Goal: Task Accomplishment & Management: Complete application form

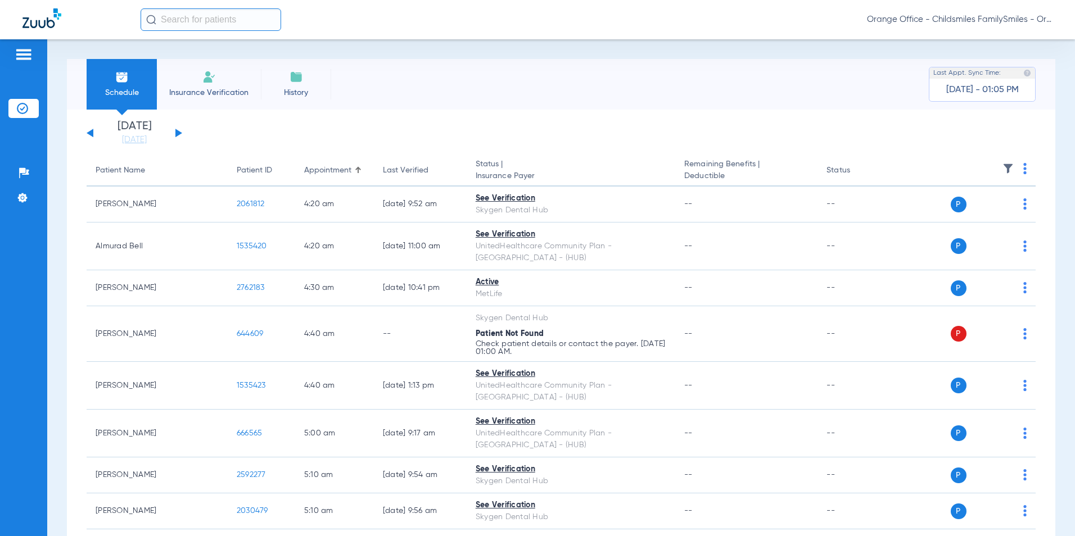
click at [207, 83] on img at bounding box center [208, 76] width 13 height 13
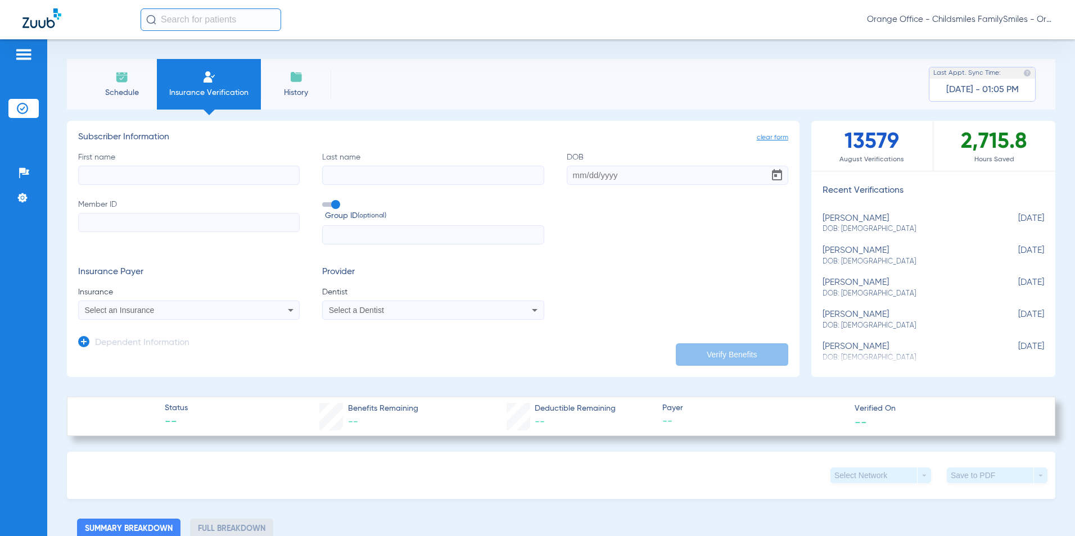
click at [102, 178] on input "First name" at bounding box center [188, 175] width 221 height 19
click at [97, 174] on input "First name" at bounding box center [188, 175] width 221 height 19
type input "RIGOBETO"
click at [336, 175] on input "Last name" at bounding box center [432, 175] width 221 height 19
type input "[PERSON_NAME]"
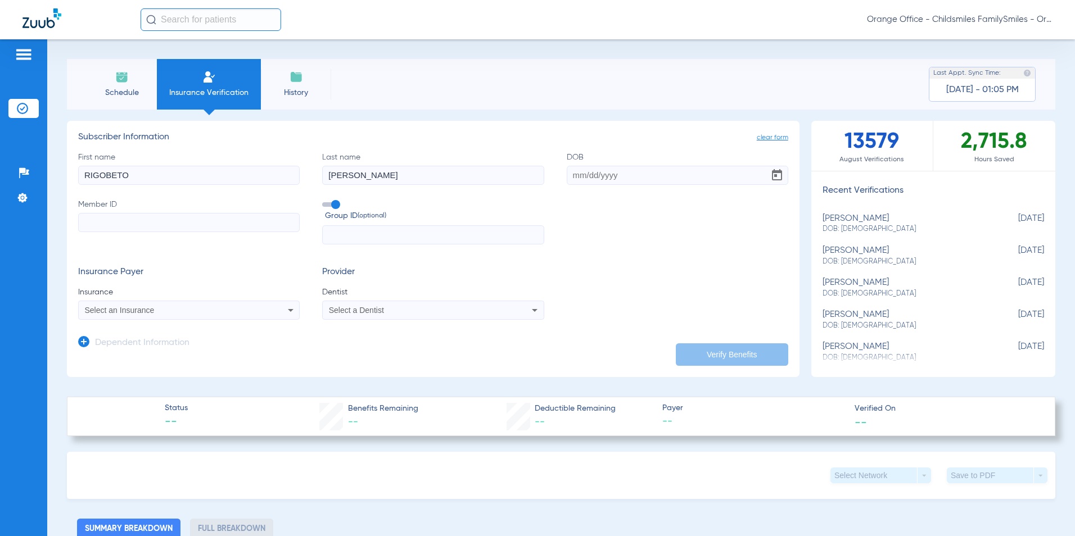
click at [571, 176] on input "DOB" at bounding box center [677, 175] width 221 height 19
type input "[DATE]"
click at [105, 216] on input "Member ID" at bounding box center [188, 222] width 221 height 19
click at [111, 211] on label "Member ID Required" at bounding box center [188, 222] width 221 height 46
click at [111, 213] on input "Member ID Required" at bounding box center [188, 222] width 221 height 19
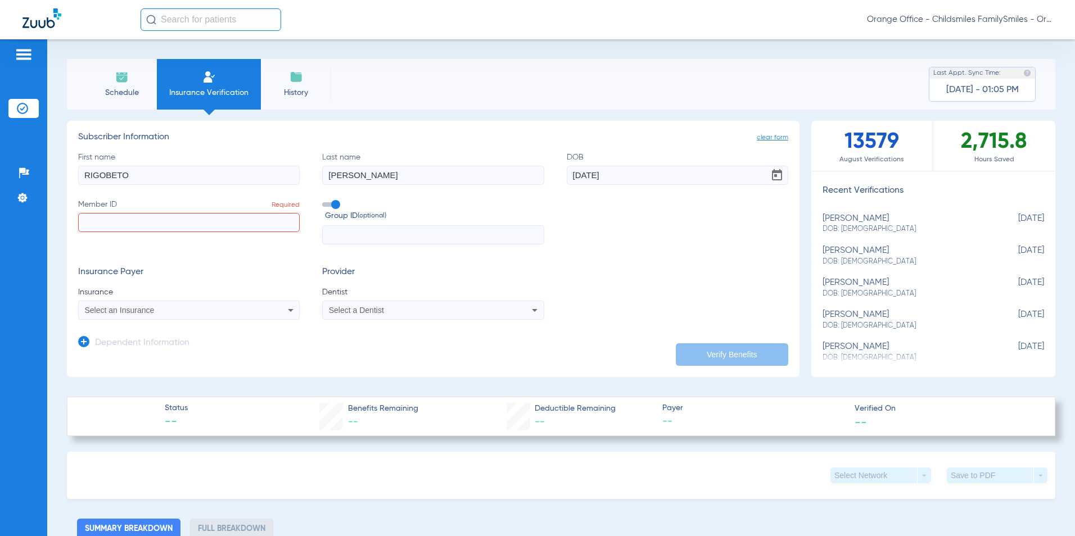
click at [107, 218] on input "Member ID Required" at bounding box center [188, 222] width 221 height 19
click at [90, 222] on input "Member ID Required" at bounding box center [188, 222] width 221 height 19
type input "h"
type input "H5ue01249439"
click at [360, 230] on input "text" at bounding box center [432, 234] width 221 height 19
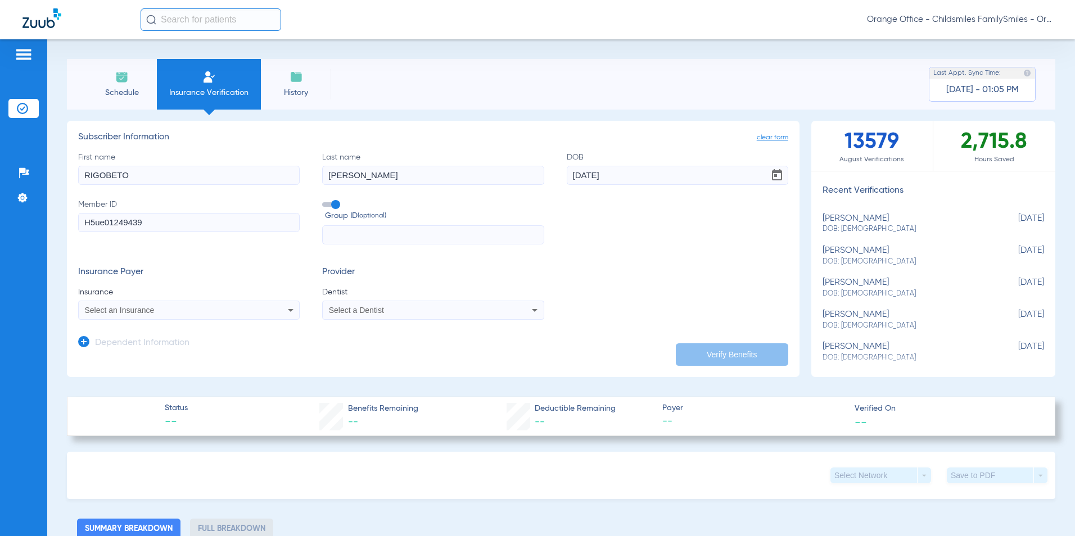
type input "l"
type input "L03574m002"
click at [129, 305] on div "Select an Insurance" at bounding box center [189, 310] width 220 height 13
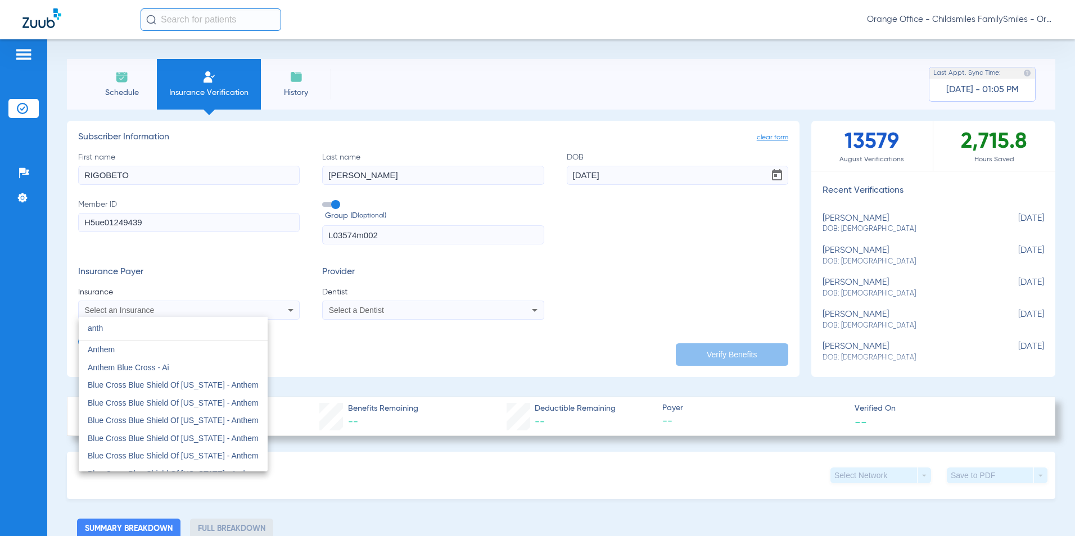
type input "anth"
click at [105, 348] on span "Anthem" at bounding box center [101, 349] width 27 height 9
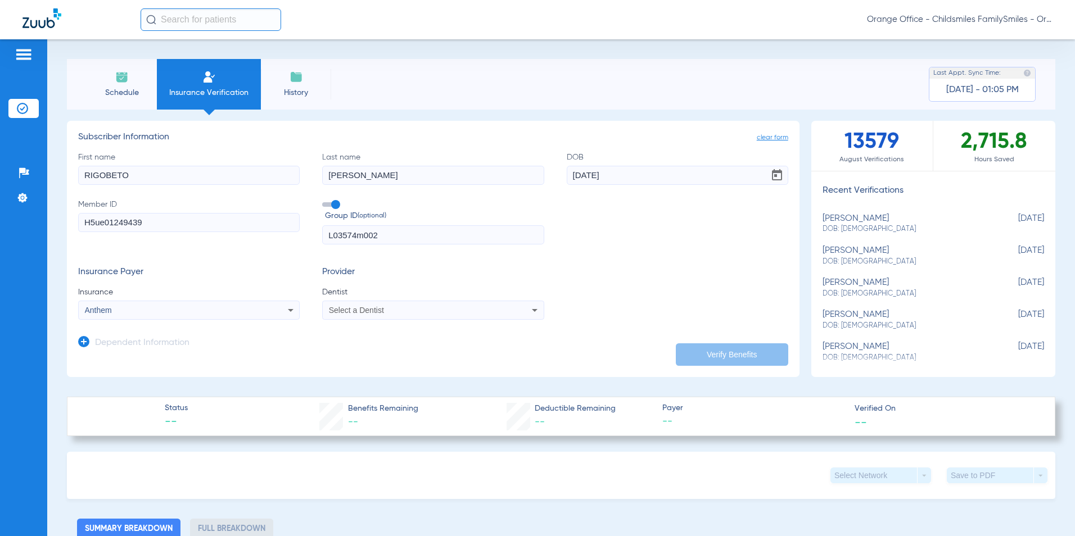
click at [370, 315] on div "Select a Dentist" at bounding box center [433, 310] width 220 height 13
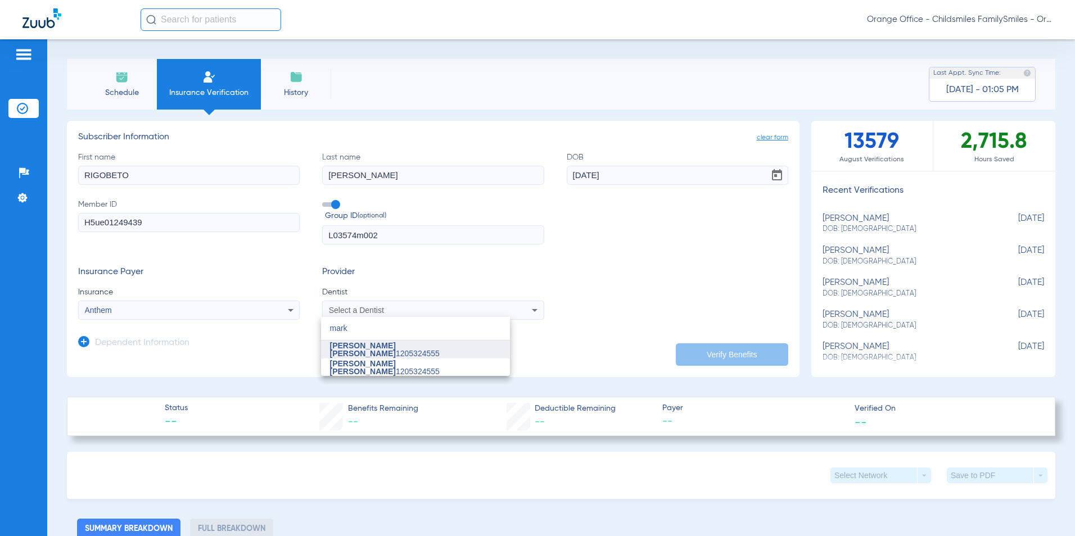
type input "mark"
drag, startPoint x: 390, startPoint y: 349, endPoint x: 379, endPoint y: 357, distance: 13.6
click at [391, 349] on span "[PERSON_NAME] [PERSON_NAME] 1205324555" at bounding box center [415, 350] width 171 height 16
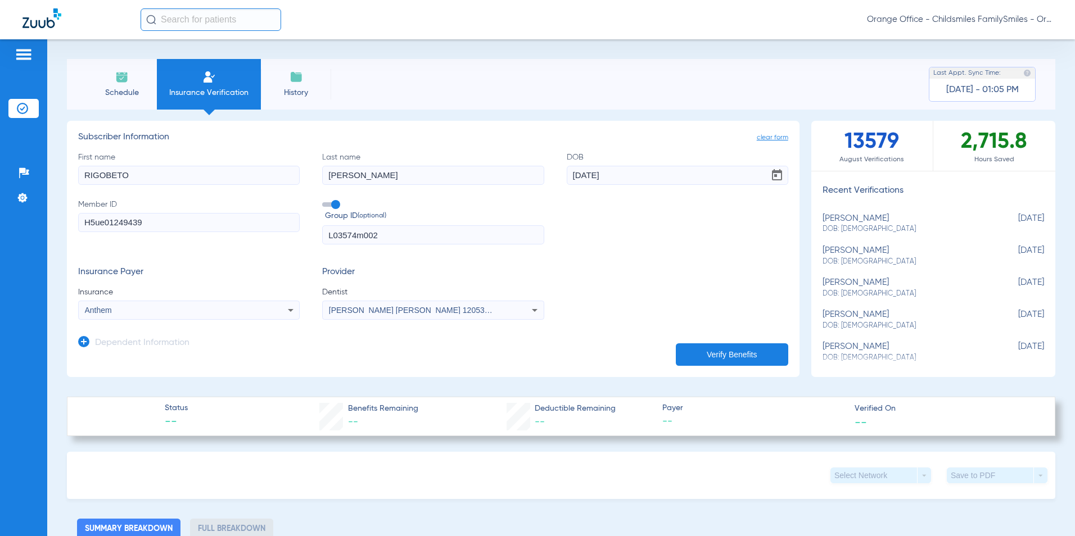
click at [727, 354] on button "Verify Benefits" at bounding box center [732, 354] width 112 height 22
type input "RIGOBETO"
type input "[PERSON_NAME]"
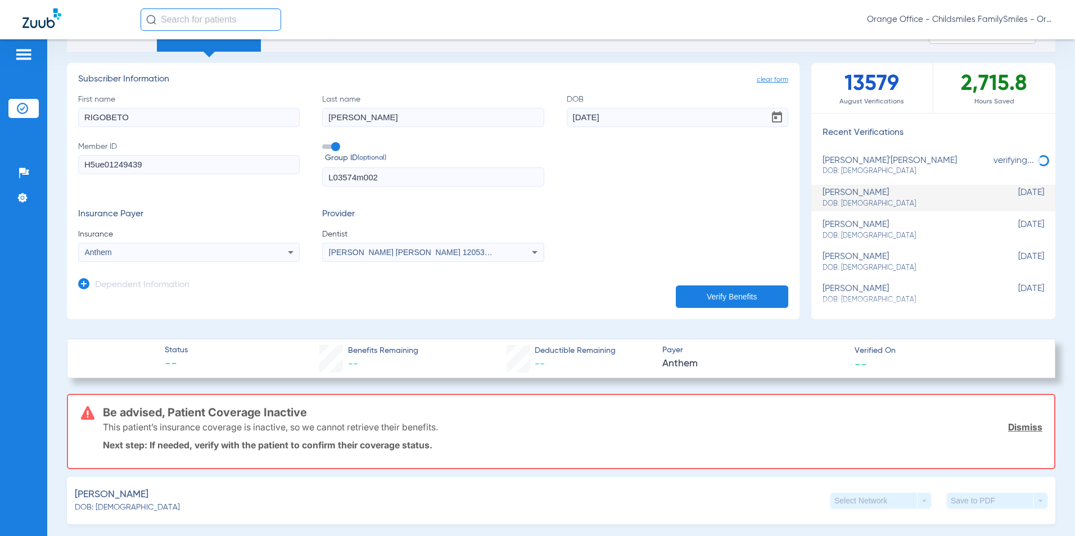
scroll to position [56, 0]
click at [422, 252] on div "[PERSON_NAME] [PERSON_NAME] 1205324555" at bounding box center [412, 254] width 167 height 8
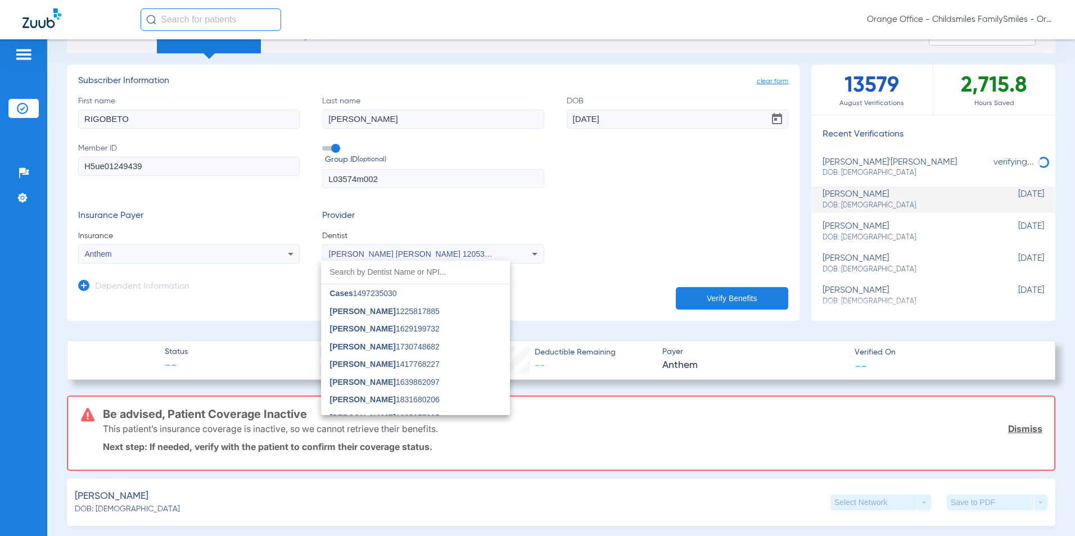
scroll to position [29, 0]
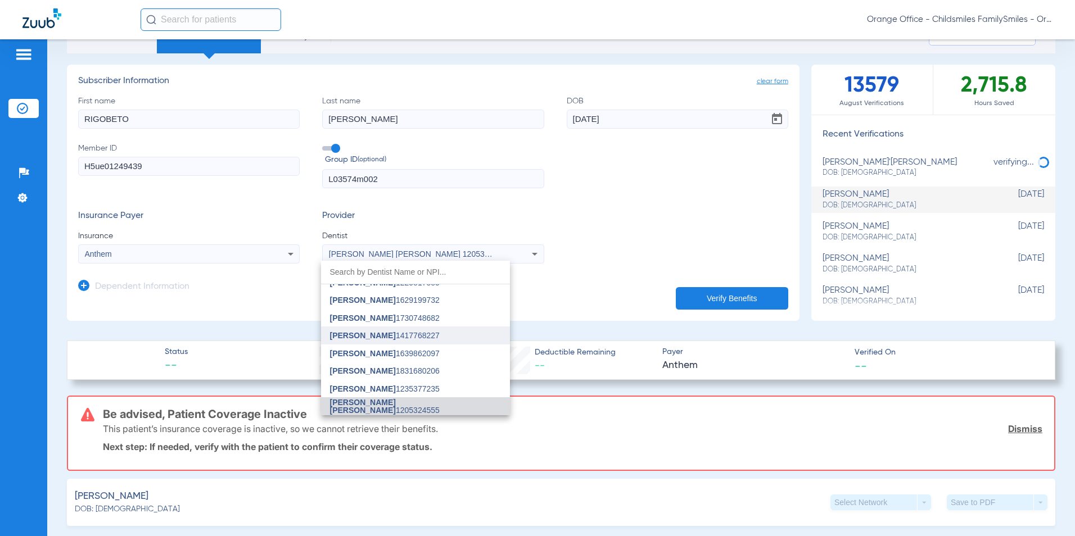
click at [378, 330] on mat-option "[PERSON_NAME] 1417768227" at bounding box center [415, 336] width 189 height 18
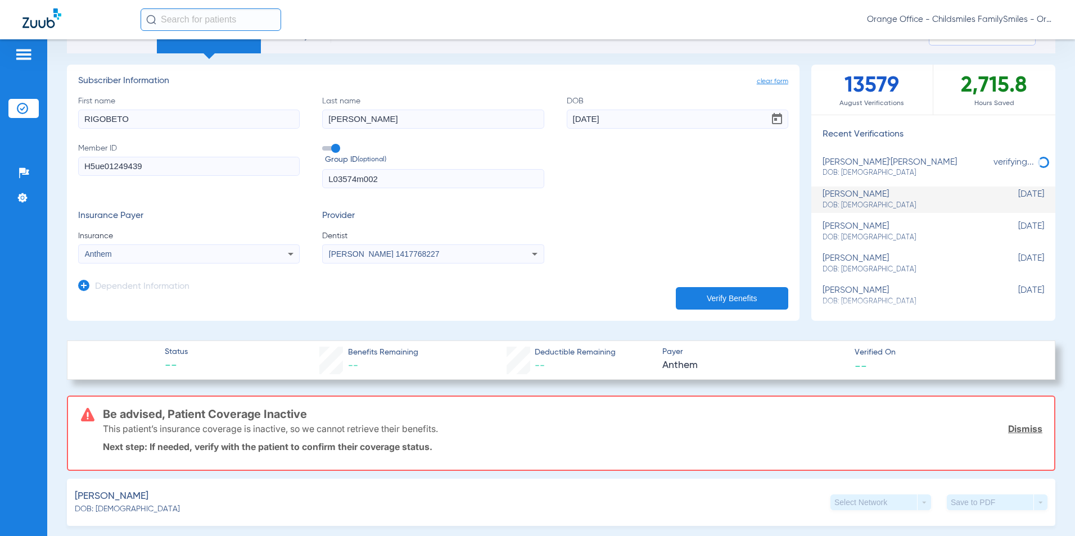
click at [422, 253] on div "[PERSON_NAME] 1417768227" at bounding box center [412, 254] width 167 height 8
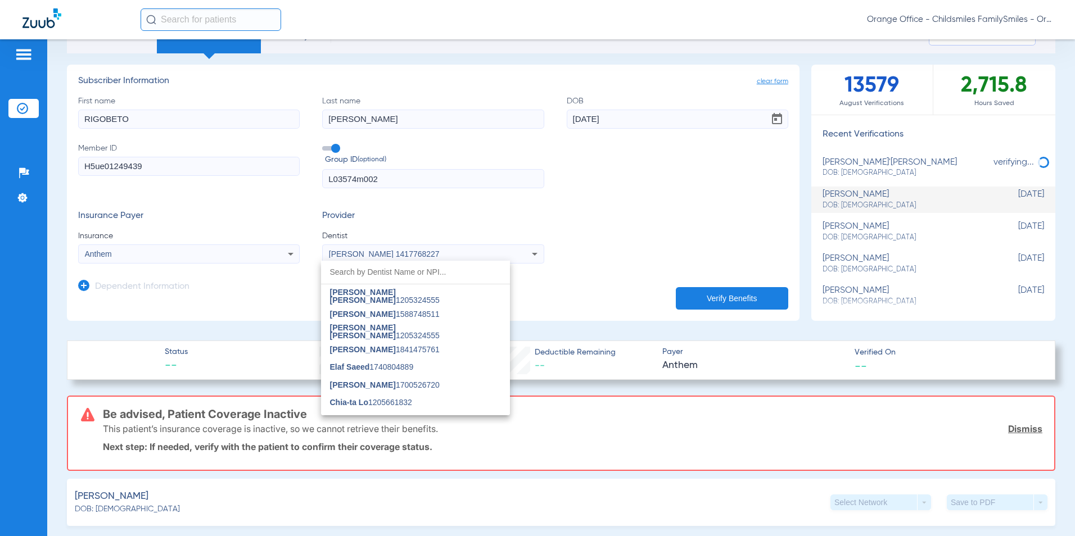
scroll to position [169, 0]
click at [378, 359] on span "[PERSON_NAME] 1700526720" at bounding box center [385, 355] width 110 height 8
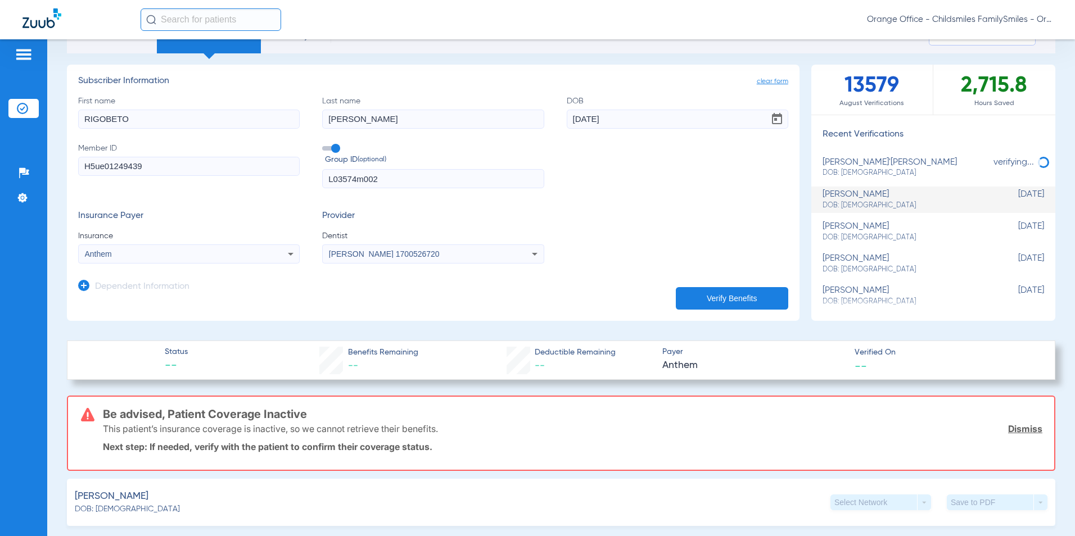
click at [717, 305] on button "Verify Benefits" at bounding box center [732, 298] width 112 height 22
click at [144, 256] on div "Anthem" at bounding box center [168, 254] width 167 height 8
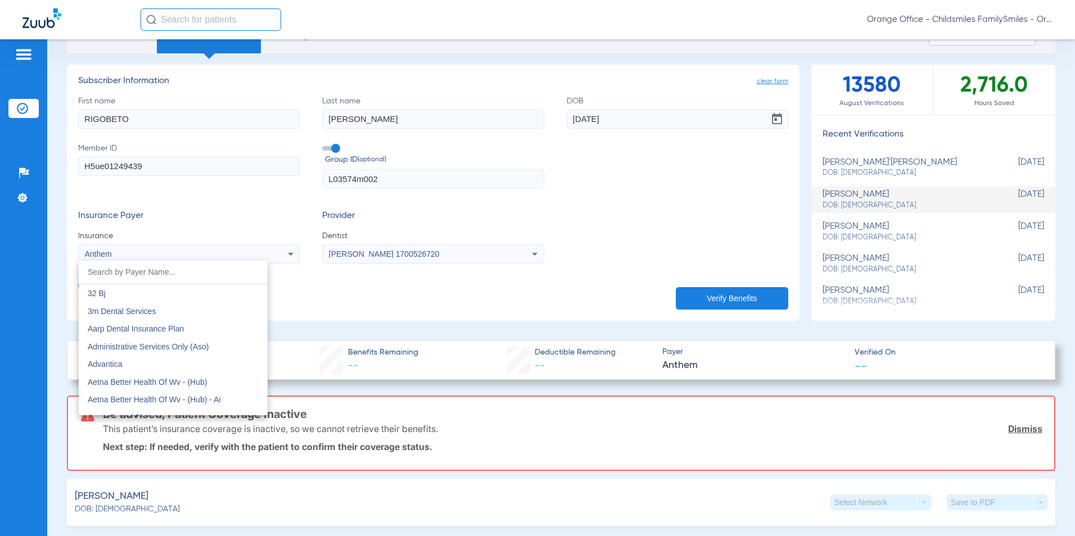
scroll to position [330, 0]
click at [121, 274] on input "dropdown search" at bounding box center [173, 272] width 189 height 23
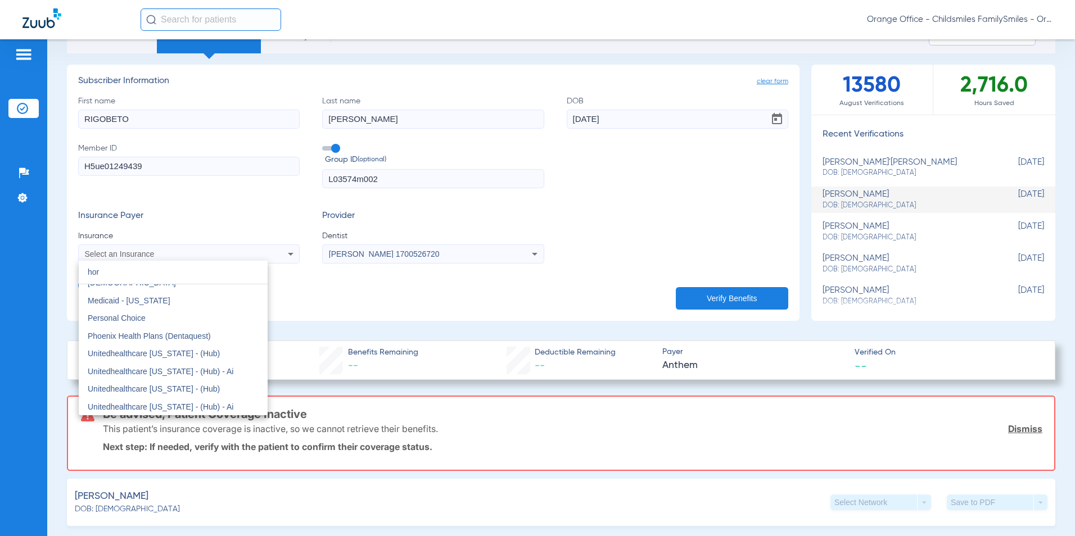
scroll to position [0, 0]
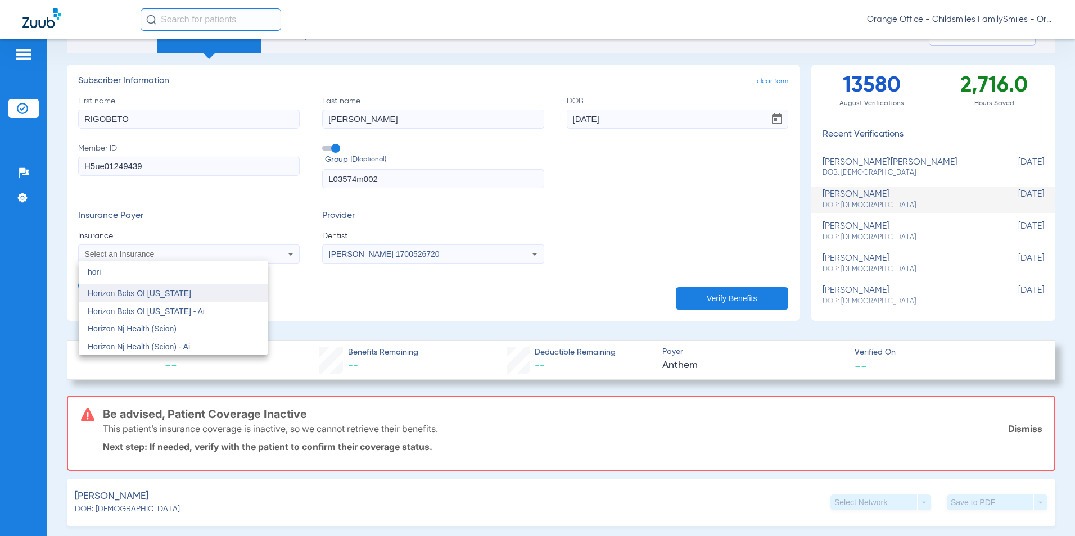
type input "hori"
click at [147, 293] on span "Horizon Bcbs Of [US_STATE]" at bounding box center [139, 293] width 103 height 9
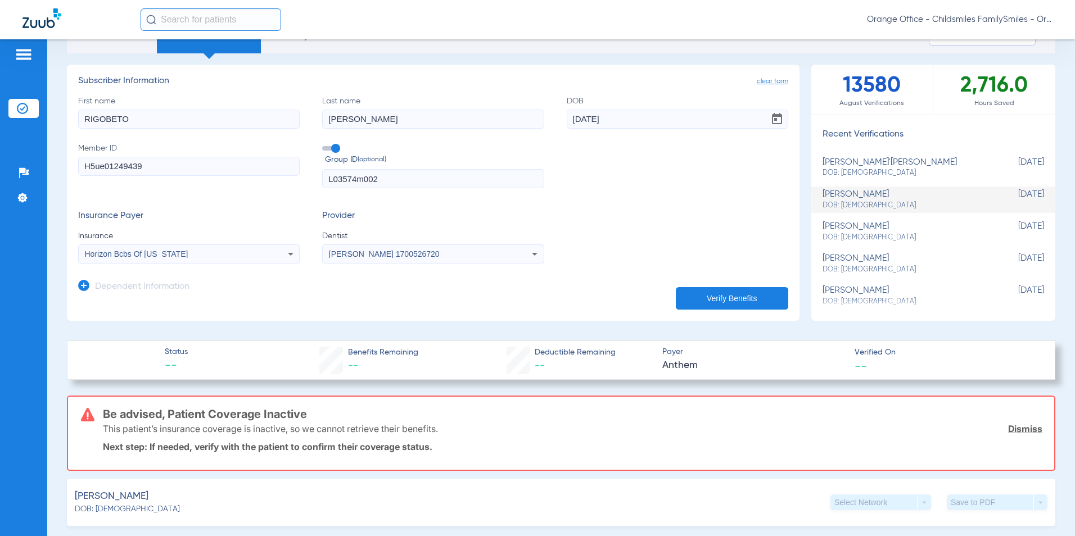
click at [747, 302] on button "Verify Benefits" at bounding box center [732, 298] width 112 height 22
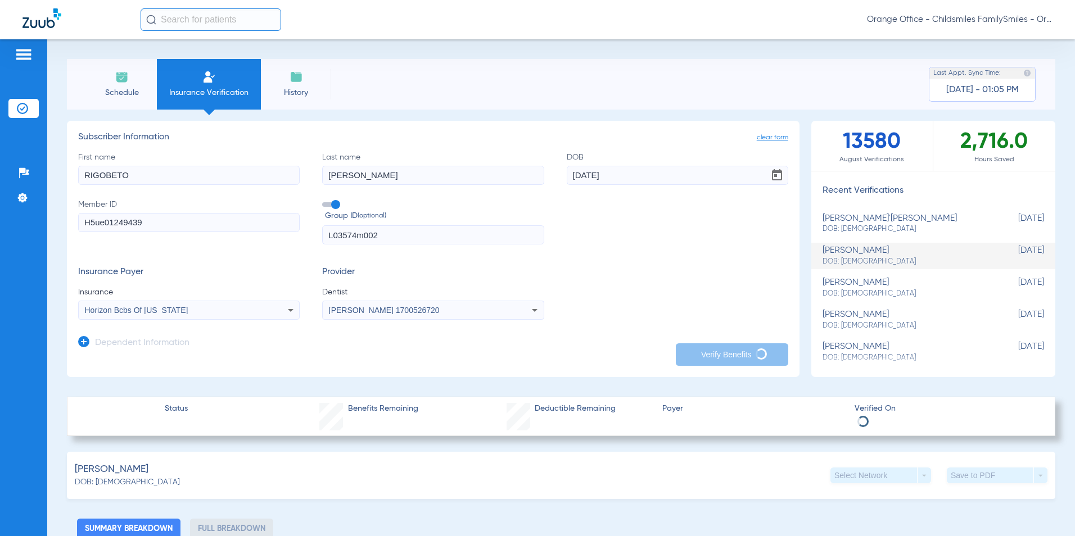
click at [151, 225] on input "H5ue01249439" at bounding box center [188, 222] width 221 height 19
drag, startPoint x: 157, startPoint y: 219, endPoint x: 65, endPoint y: 202, distance: 93.7
click at [46, 207] on div "Patients Insurance Verification Setup Help Center Settings Schedule Insurance V…" at bounding box center [537, 307] width 1075 height 536
type input "122892409"
click at [322, 202] on label "Group ID (optional)" at bounding box center [432, 211] width 221 height 24
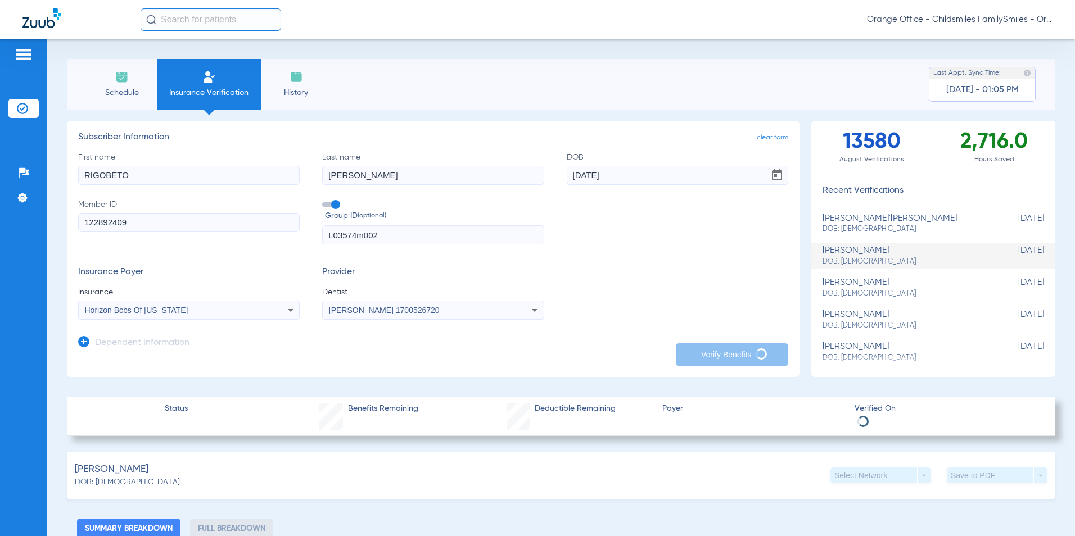
click at [324, 201] on input "Group ID (optional)" at bounding box center [324, 201] width 0 height 0
click at [152, 309] on span "Horizon Bcbs Of [US_STATE]" at bounding box center [136, 310] width 103 height 9
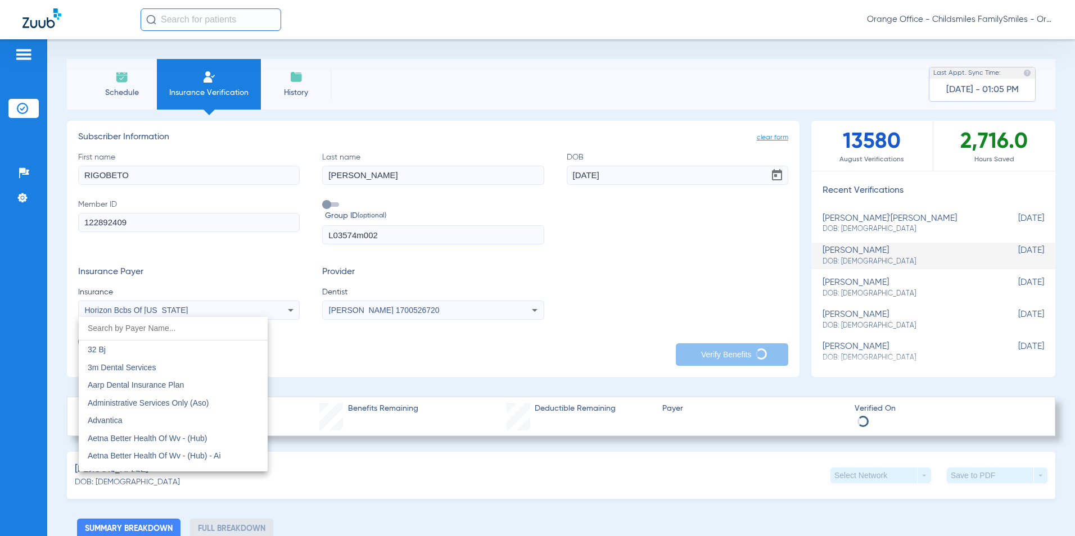
scroll to position [3977, 0]
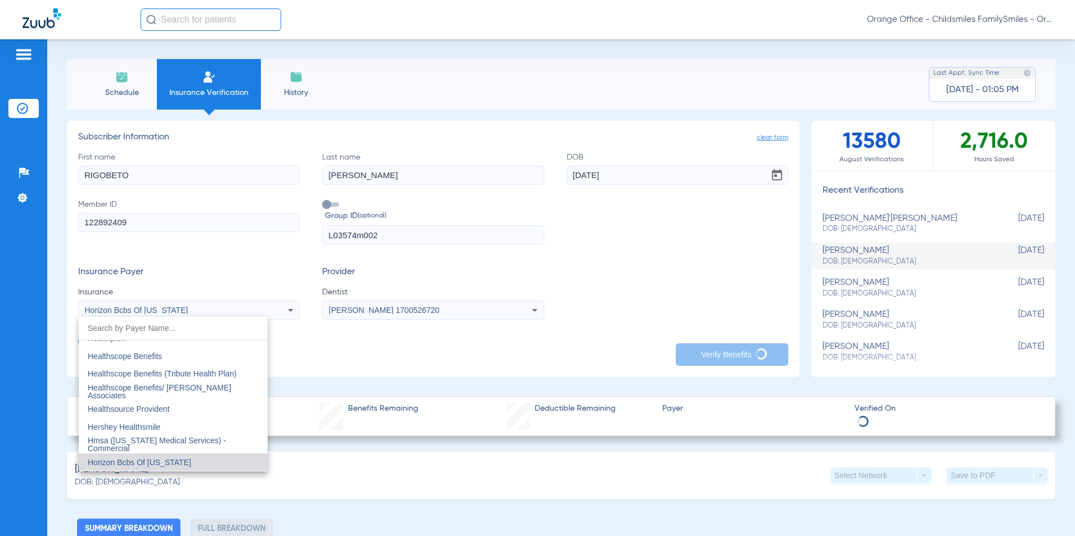
click at [119, 327] on input "dropdown search" at bounding box center [173, 328] width 189 height 23
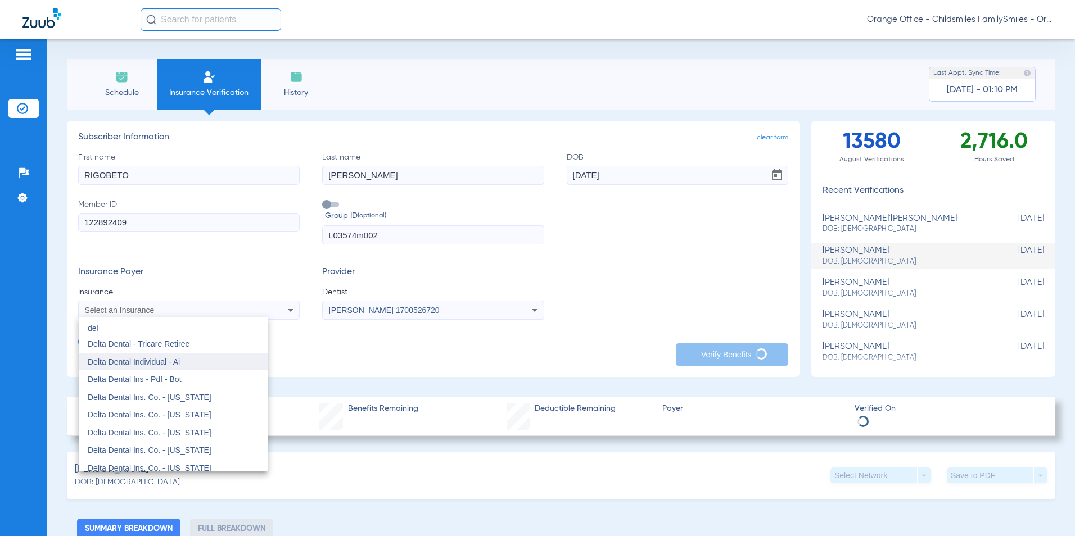
scroll to position [0, 0]
type input "del"
click at [125, 349] on span "Delta Dental" at bounding box center [109, 349] width 43 height 9
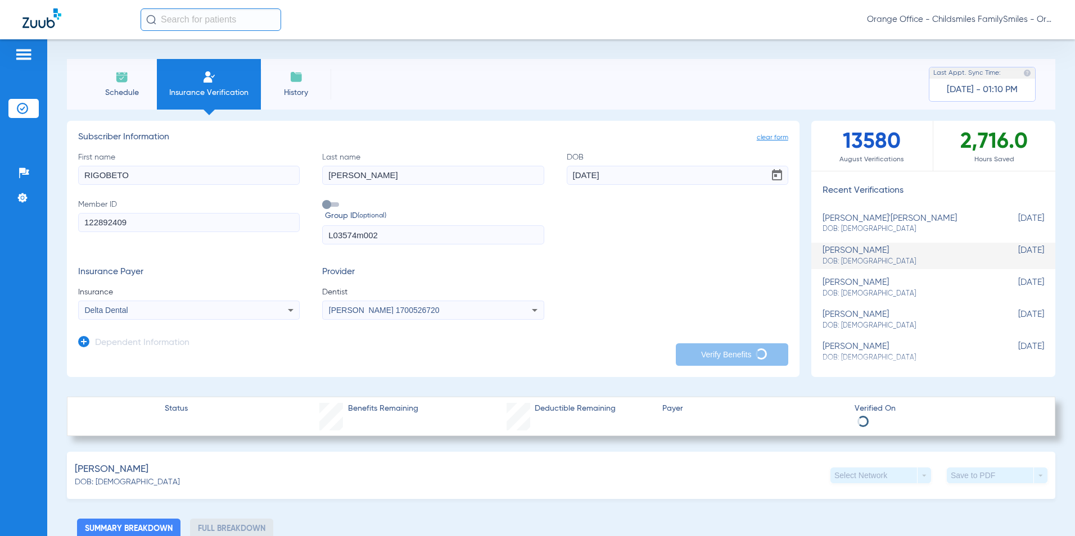
click at [328, 205] on span at bounding box center [330, 204] width 17 height 4
click at [324, 201] on input "Group ID (optional)" at bounding box center [324, 201] width 0 height 0
drag, startPoint x: 390, startPoint y: 238, endPoint x: 293, endPoint y: 235, distance: 97.3
click at [293, 235] on div "First name [PERSON_NAME] Last name [PERSON_NAME] DOB [DEMOGRAPHIC_DATA] Member …" at bounding box center [433, 198] width 710 height 93
click at [666, 239] on div "First name [PERSON_NAME] Last name [PERSON_NAME] [DEMOGRAPHIC_DATA] Member ID 1…" at bounding box center [433, 198] width 710 height 93
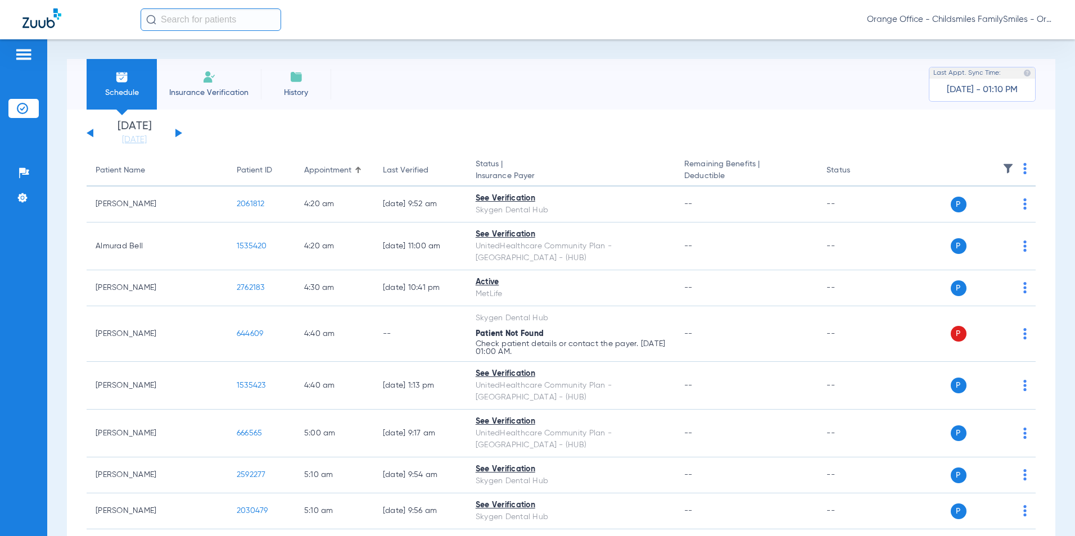
click at [213, 77] on img at bounding box center [208, 76] width 13 height 13
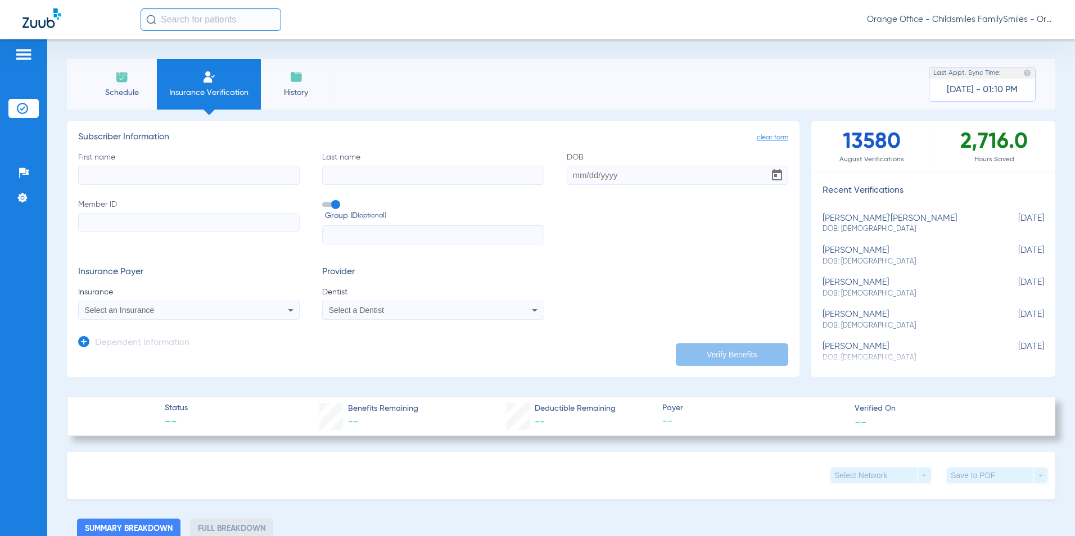
click at [110, 167] on input "First name" at bounding box center [188, 175] width 221 height 19
type input "RIGOBETO"
type input "[PERSON_NAME]"
type input "[DATE]"
type input "H5ue01249439"
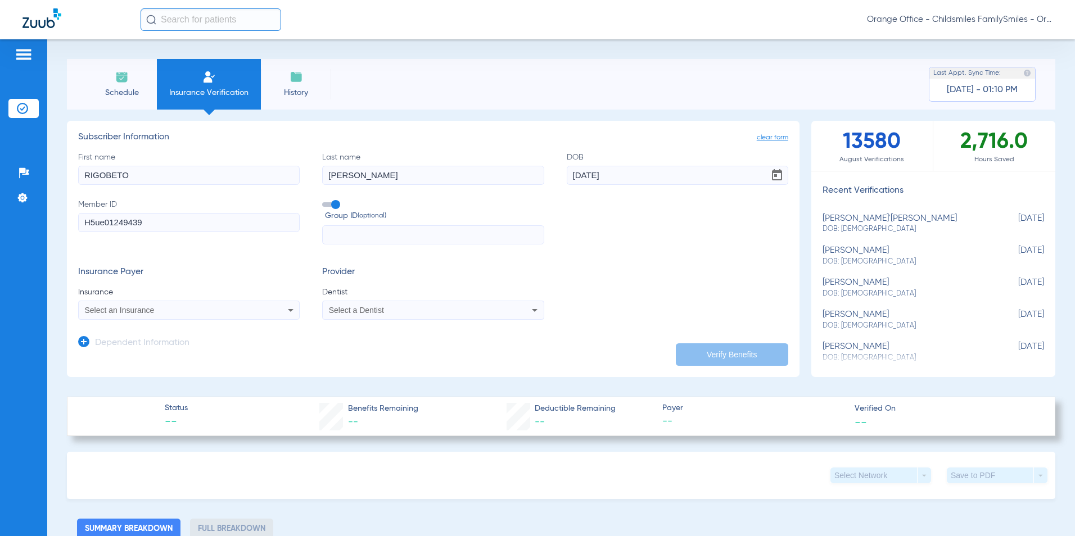
type input "L03574m002"
drag, startPoint x: 180, startPoint y: 219, endPoint x: 65, endPoint y: 234, distance: 115.7
click at [67, 237] on app-manual-verification-form "clear form Subscriber Information First name [PERSON_NAME] Last name [PERSON_NA…" at bounding box center [433, 249] width 732 height 256
drag, startPoint x: 418, startPoint y: 234, endPoint x: 327, endPoint y: 238, distance: 90.6
click at [327, 238] on input "L03574m002" at bounding box center [432, 234] width 221 height 19
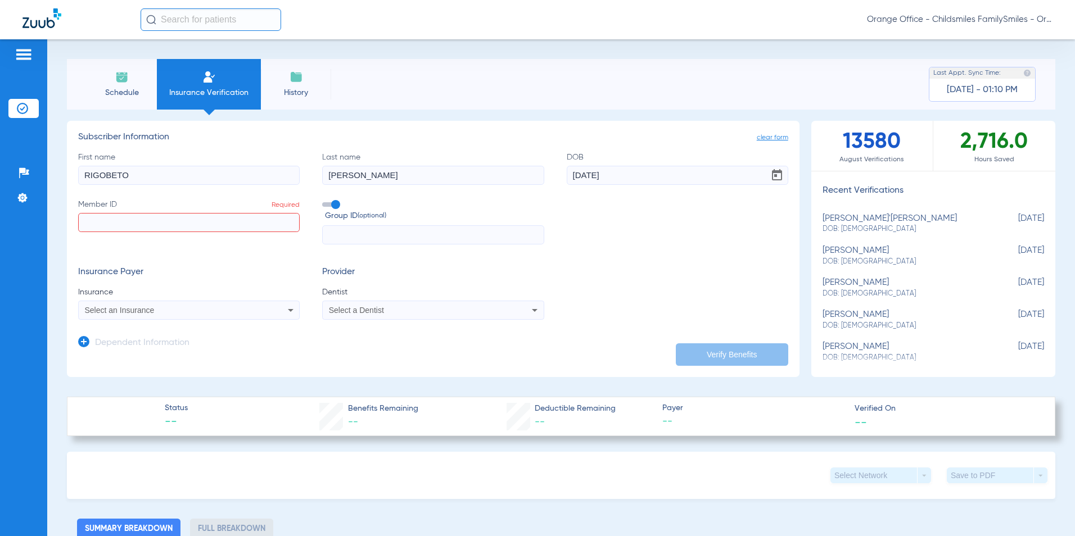
click at [133, 221] on input "Member ID Required" at bounding box center [188, 222] width 221 height 19
click at [109, 219] on input "Member ID Required" at bounding box center [188, 222] width 221 height 19
type input "122892409"
click at [133, 309] on span "Select an Insurance" at bounding box center [120, 310] width 70 height 9
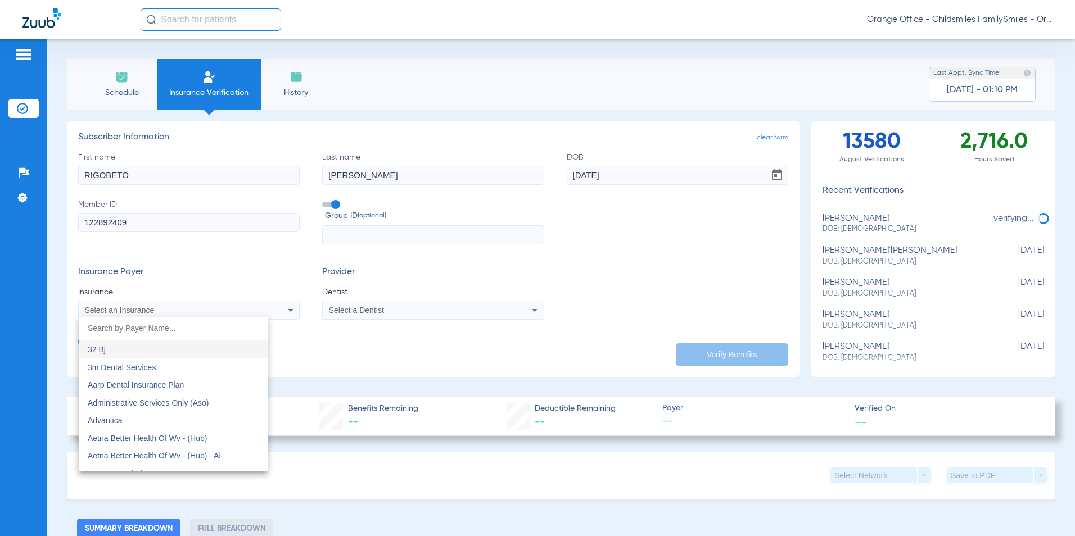
click at [111, 332] on input "dropdown search" at bounding box center [173, 328] width 189 height 23
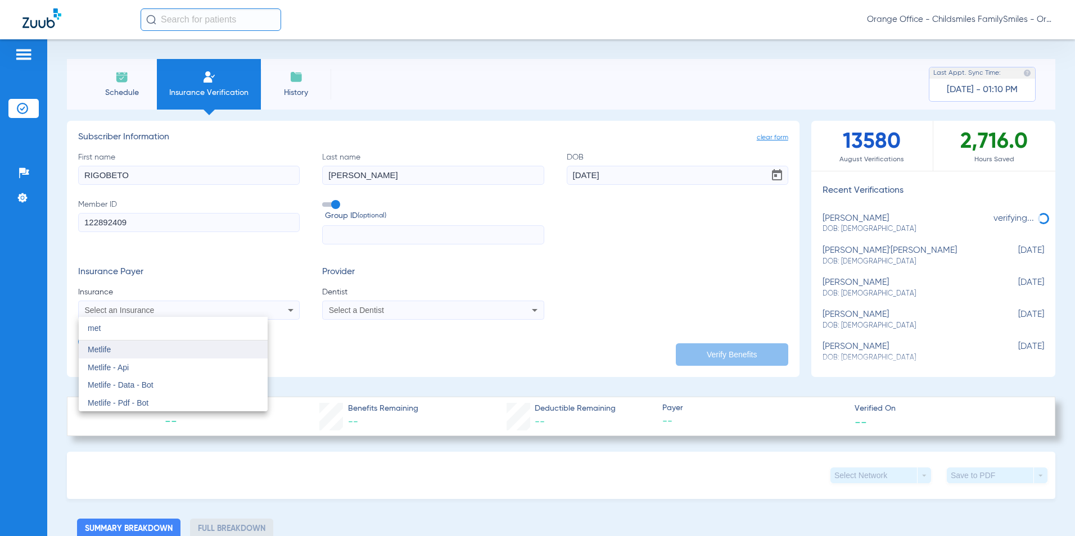
type input "met"
click at [103, 350] on span "Metlife" at bounding box center [99, 349] width 23 height 9
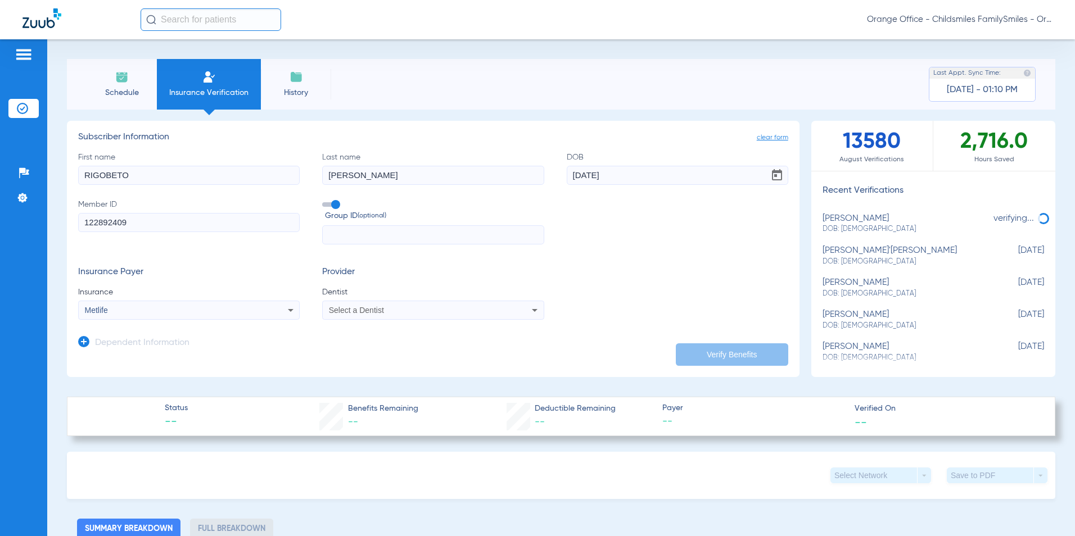
click at [363, 306] on div "Select a Dentist" at bounding box center [433, 310] width 220 height 13
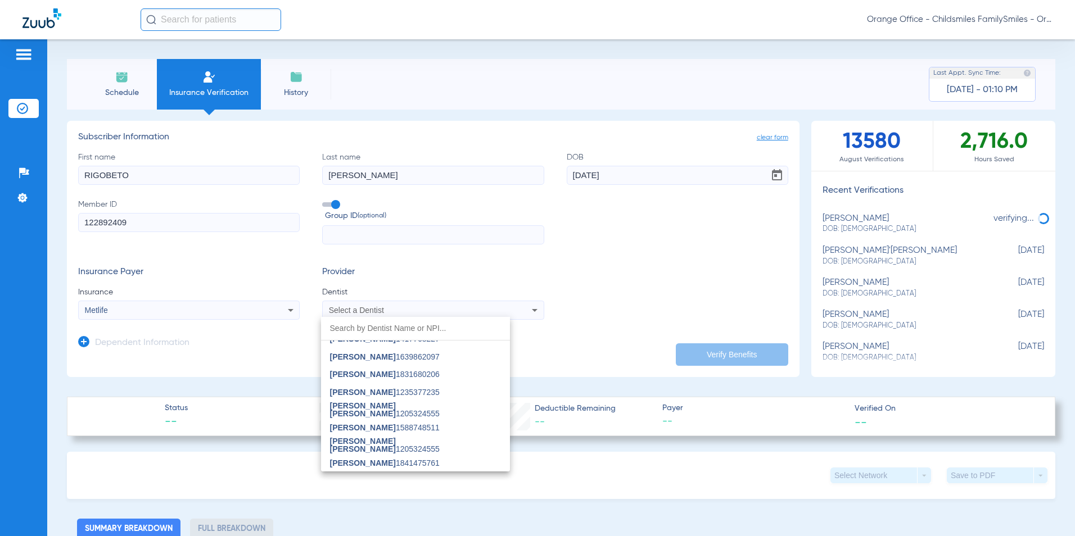
scroll to position [112, 0]
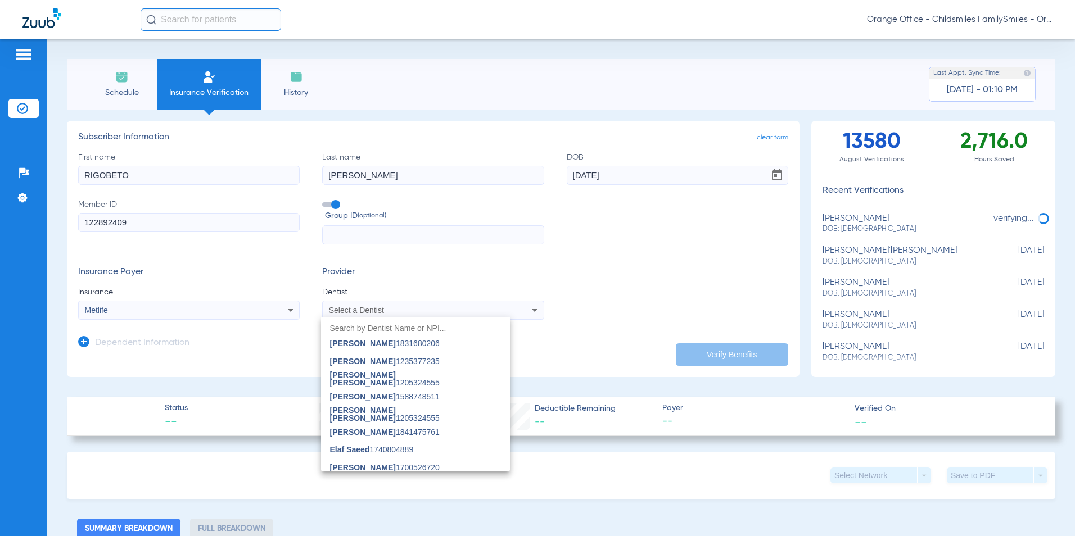
click at [345, 322] on input "dropdown search" at bounding box center [415, 328] width 189 height 23
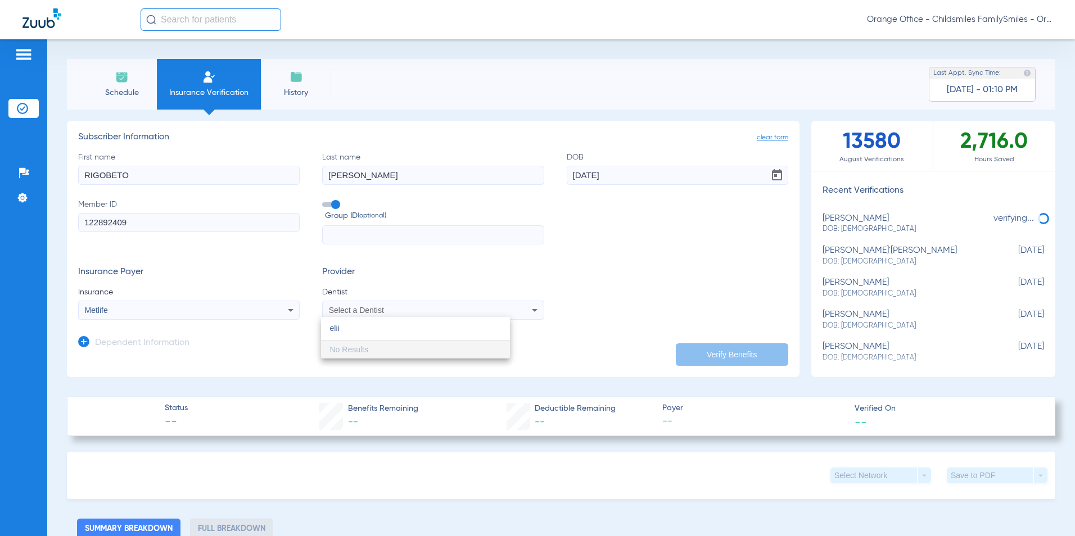
scroll to position [0, 0]
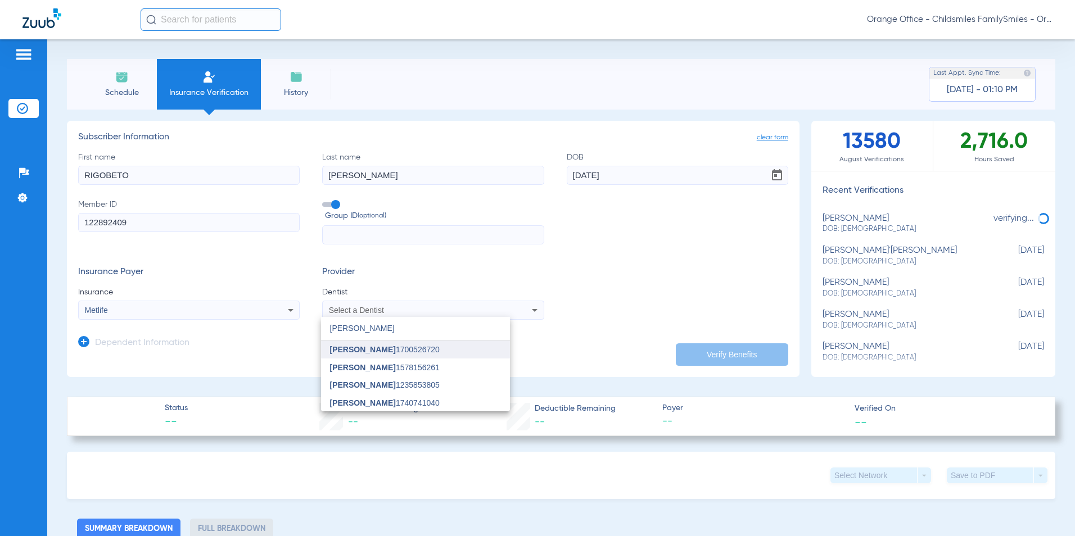
type input "eli"
click at [365, 346] on span "[PERSON_NAME]" at bounding box center [363, 349] width 66 height 9
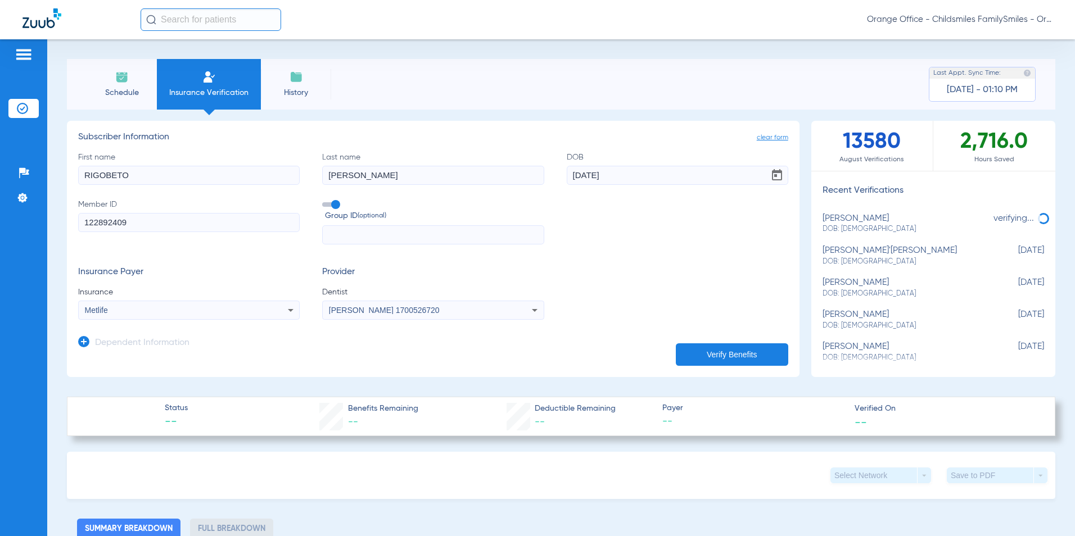
click at [728, 350] on button "Verify Benefits" at bounding box center [732, 354] width 112 height 22
click at [546, 72] on div "Schedule Insurance Verification History Last Appt. Sync Time: Today - 01:10 PM" at bounding box center [561, 84] width 988 height 51
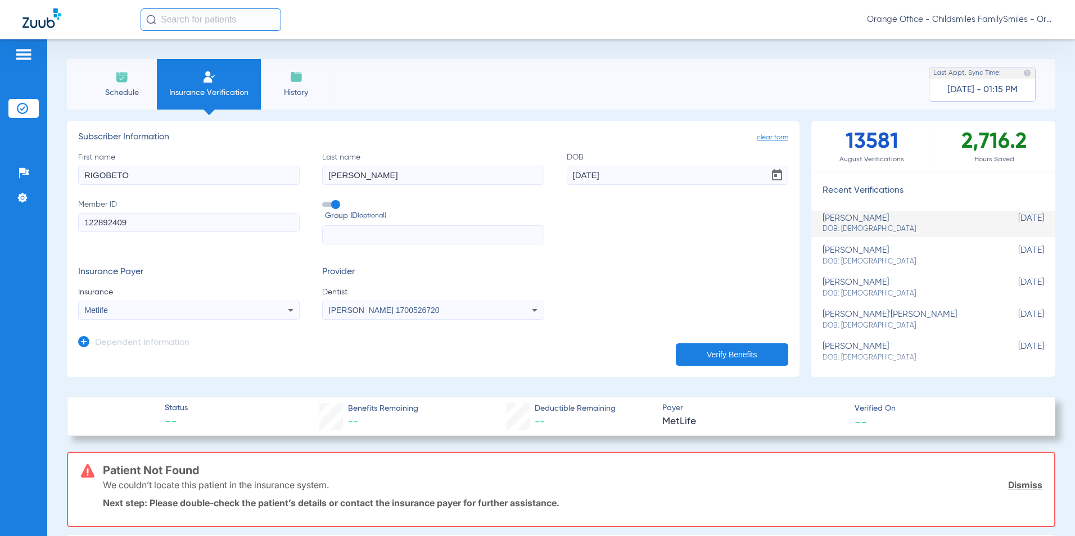
drag, startPoint x: 997, startPoint y: 328, endPoint x: 300, endPoint y: 234, distance: 703.3
click at [300, 234] on div "clear form Subscriber Information First name RIGOBETO Last name FERRERAS DOB 05…" at bounding box center [561, 249] width 988 height 256
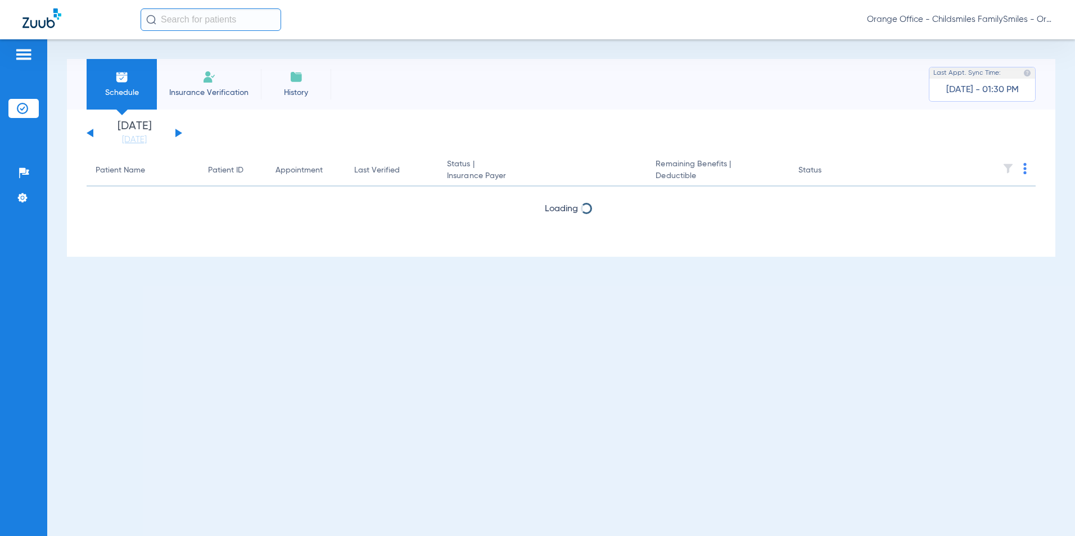
click at [209, 83] on img at bounding box center [208, 76] width 13 height 13
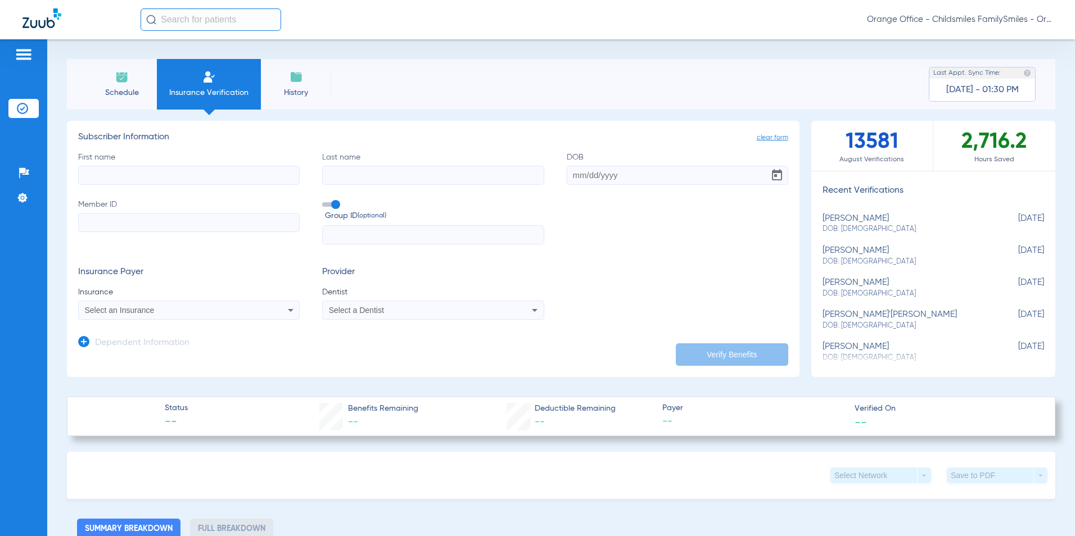
click at [109, 170] on input "First name" at bounding box center [188, 175] width 221 height 19
type input "RIGOBETO"
type input "[PERSON_NAME]"
type input "[DATE]"
click at [130, 222] on input "Member ID Required" at bounding box center [188, 222] width 221 height 19
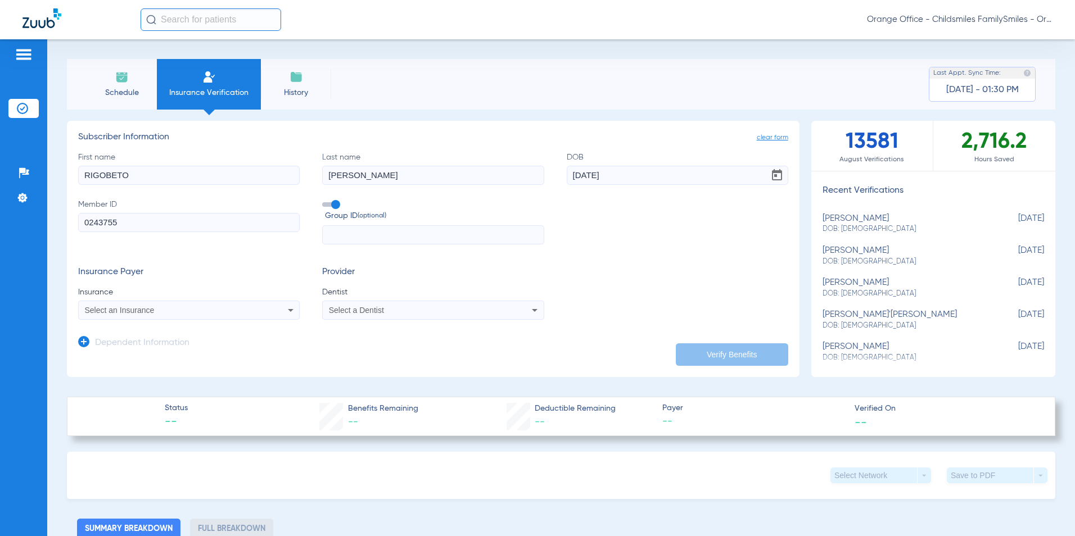
type input "0243755"
click at [113, 307] on span "Select an Insurance" at bounding box center [120, 310] width 70 height 9
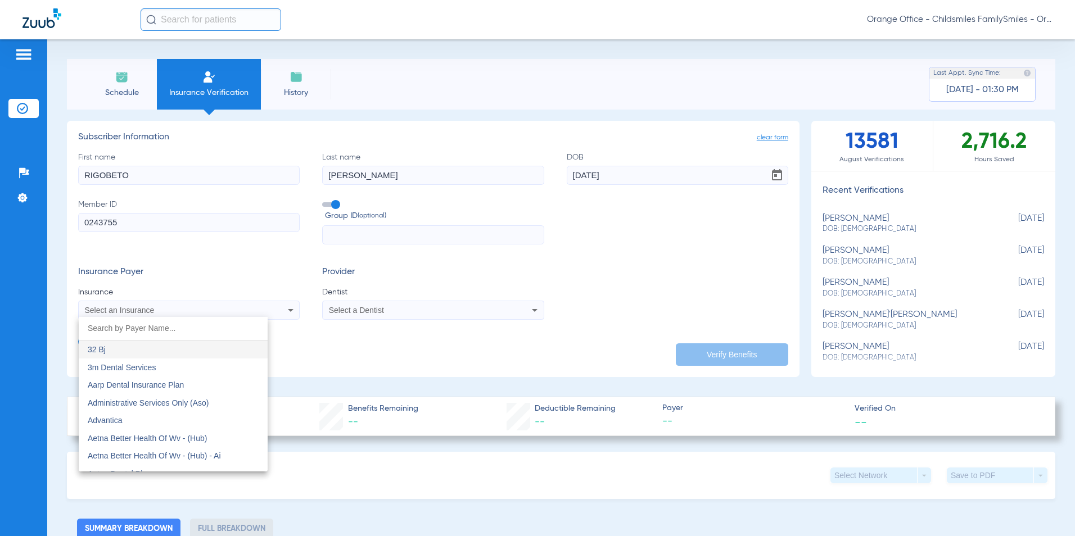
click at [114, 328] on input "dropdown search" at bounding box center [173, 328] width 189 height 23
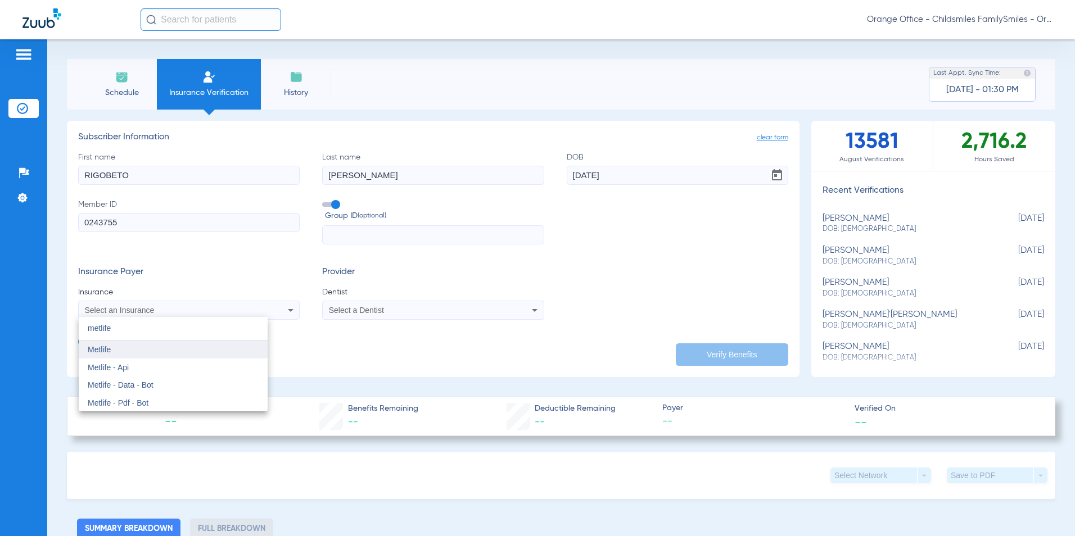
type input "metlife"
click at [100, 348] on span "Metlife" at bounding box center [99, 349] width 23 height 9
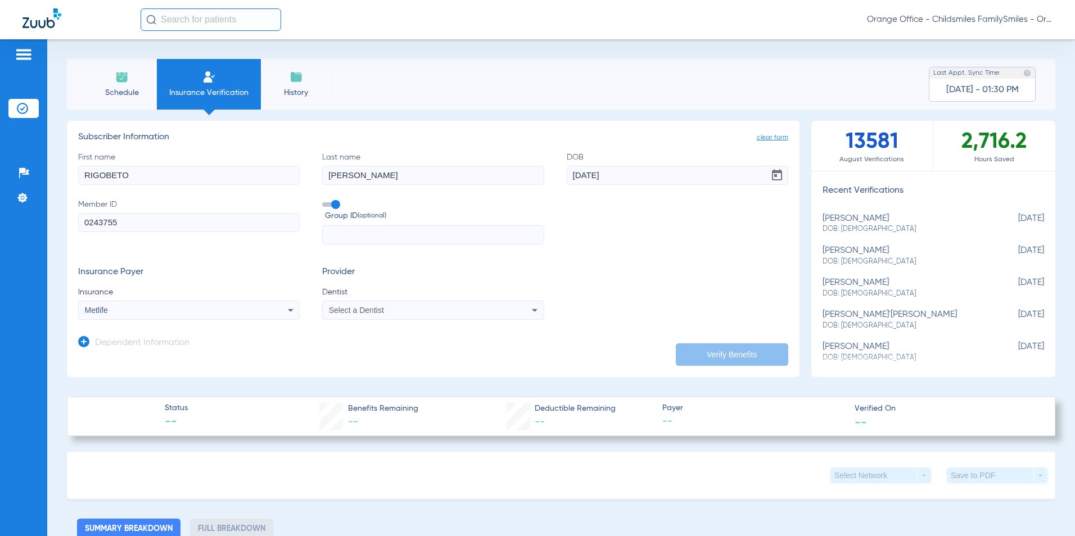
click at [371, 311] on span "Select a Dentist" at bounding box center [356, 310] width 55 height 9
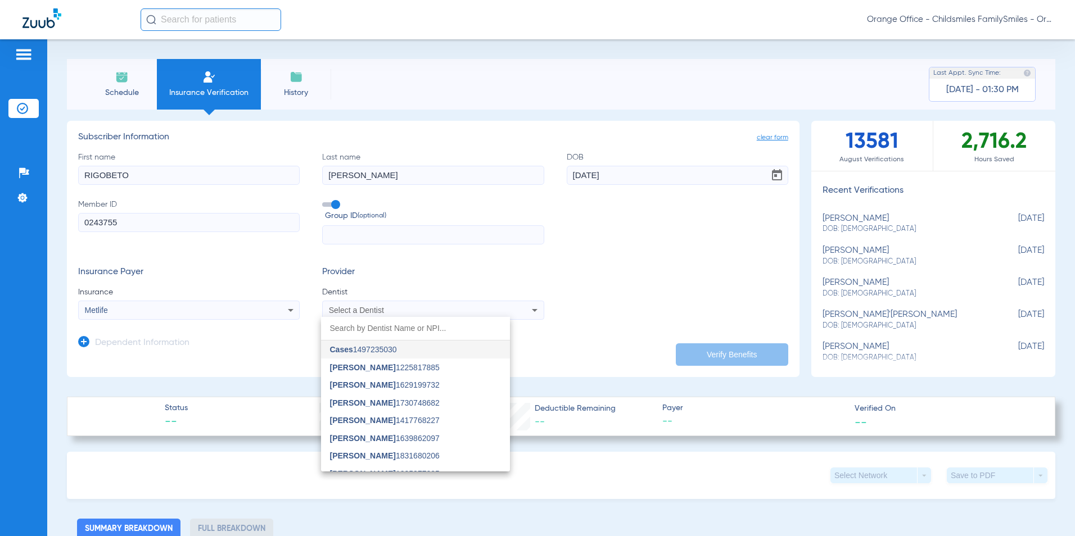
click at [345, 324] on input "dropdown search" at bounding box center [415, 328] width 189 height 23
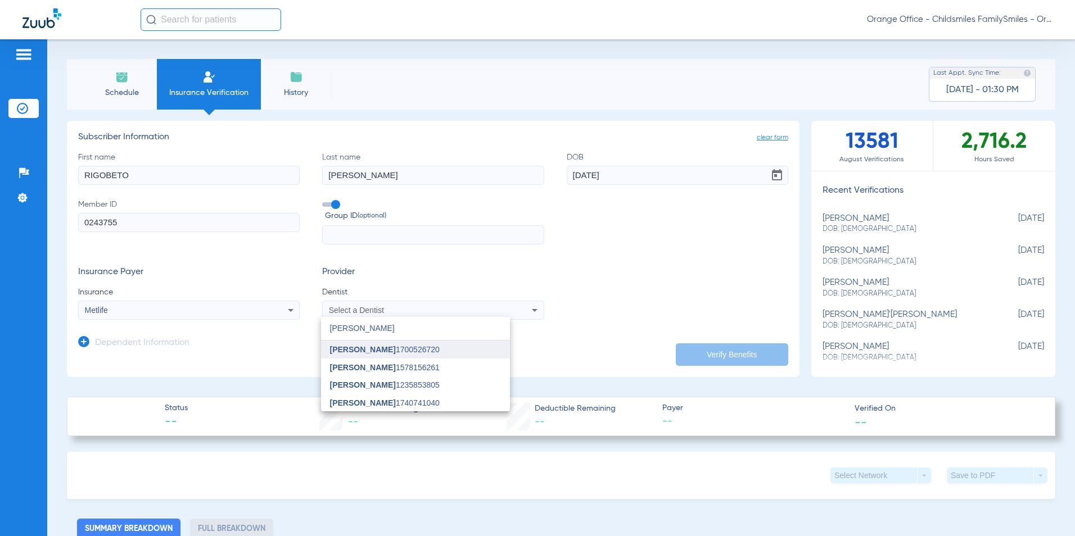
type input "eli"
click at [365, 343] on mat-option "[PERSON_NAME] 1700526720" at bounding box center [415, 350] width 189 height 18
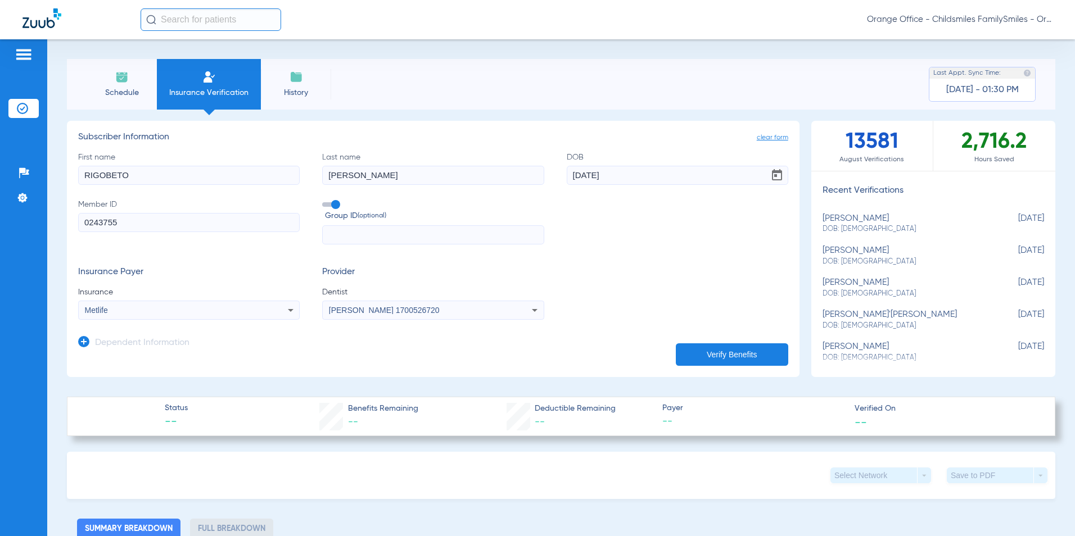
click at [716, 344] on button "Verify Benefits" at bounding box center [732, 354] width 112 height 22
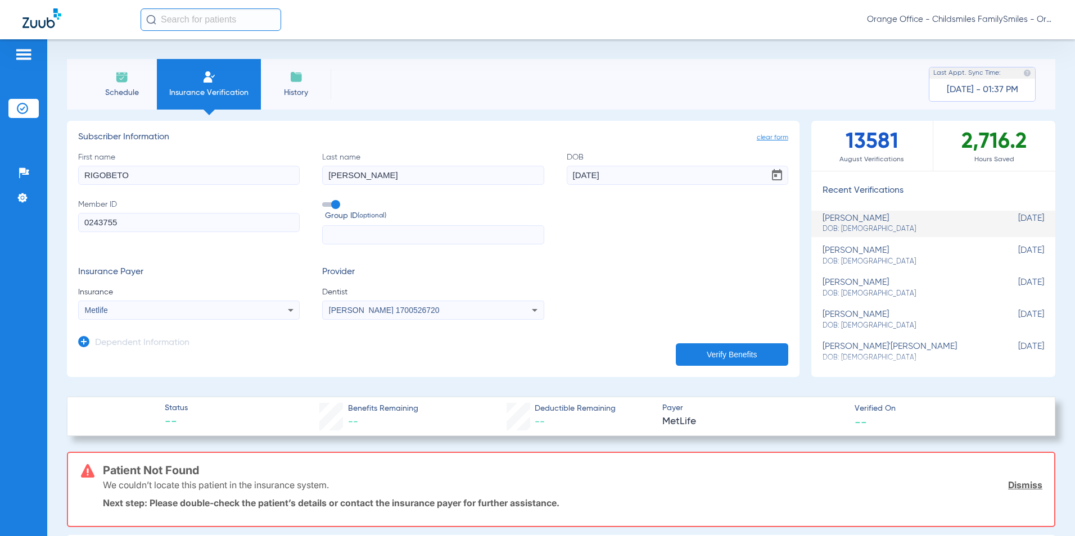
click at [131, 307] on div "Metlife" at bounding box center [168, 310] width 167 height 8
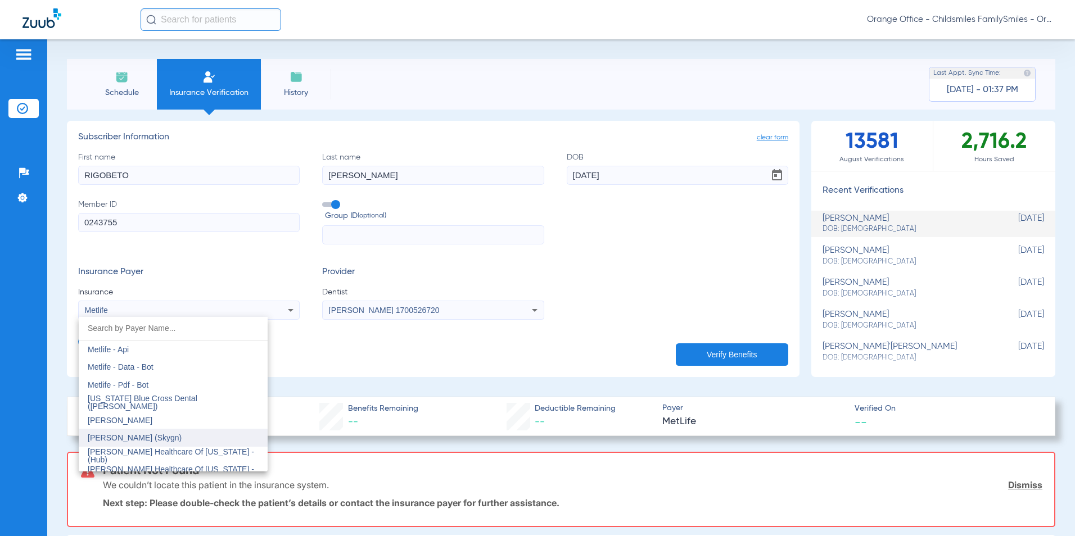
scroll to position [5595, 0]
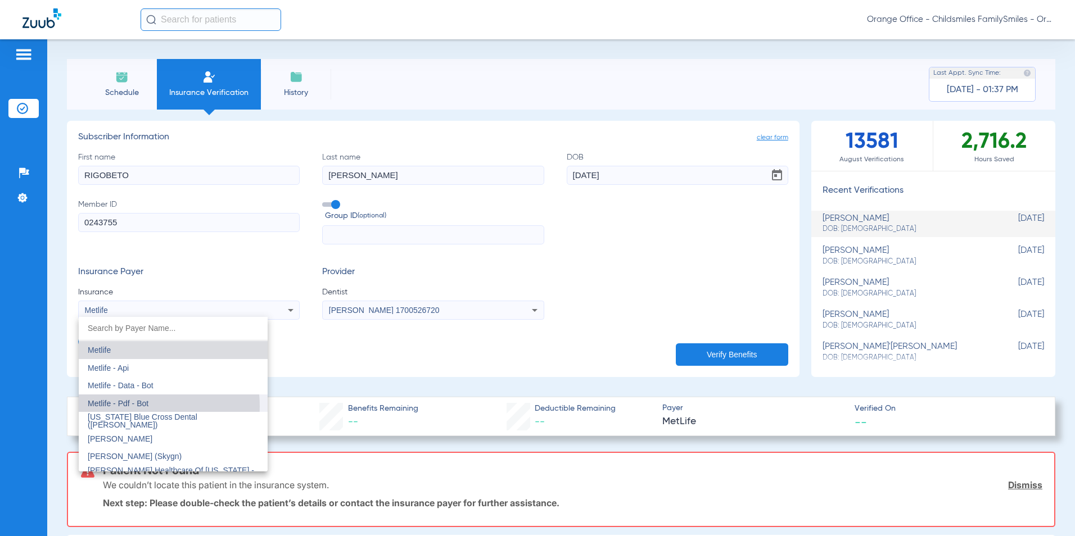
click at [122, 406] on span "Metlife - Pdf - Bot" at bounding box center [118, 403] width 61 height 9
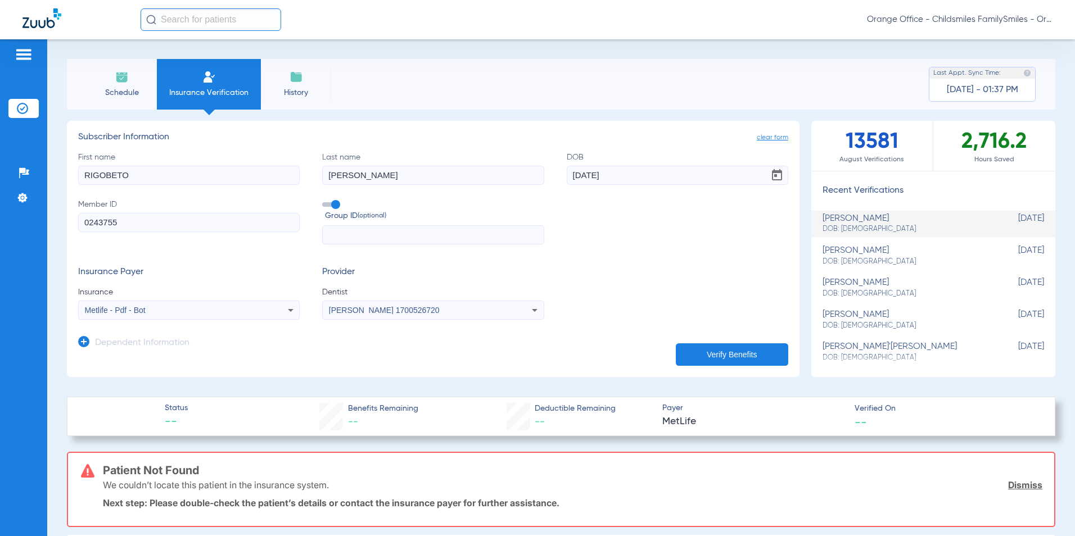
click at [718, 352] on button "Verify Benefits" at bounding box center [732, 354] width 112 height 22
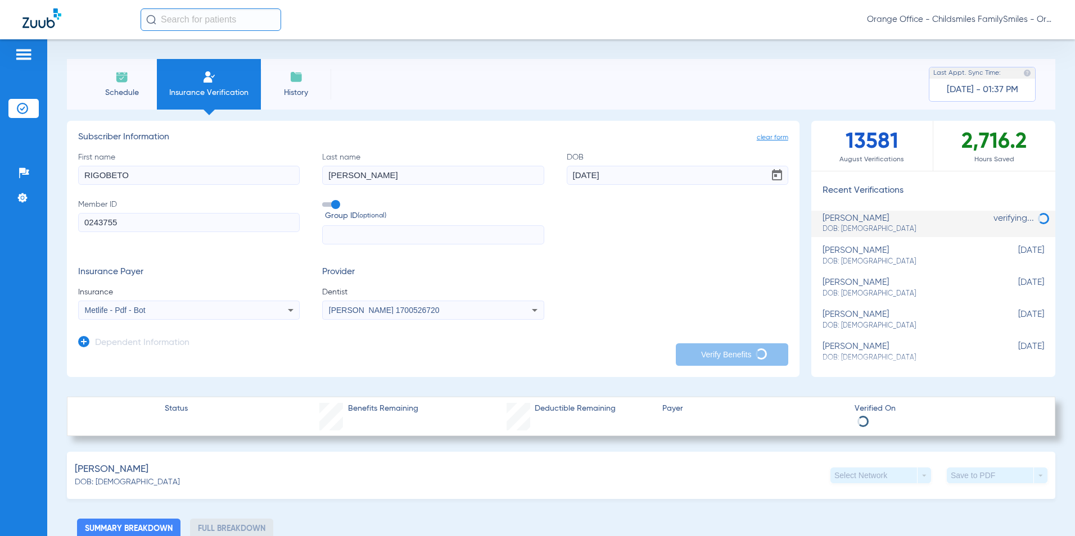
click at [705, 288] on div "Insurance Payer Insurance Metlife - Pdf - Bot Provider Dentist Jacob Elias 1700…" at bounding box center [433, 293] width 710 height 53
